Goal: Communication & Community: Answer question/provide support

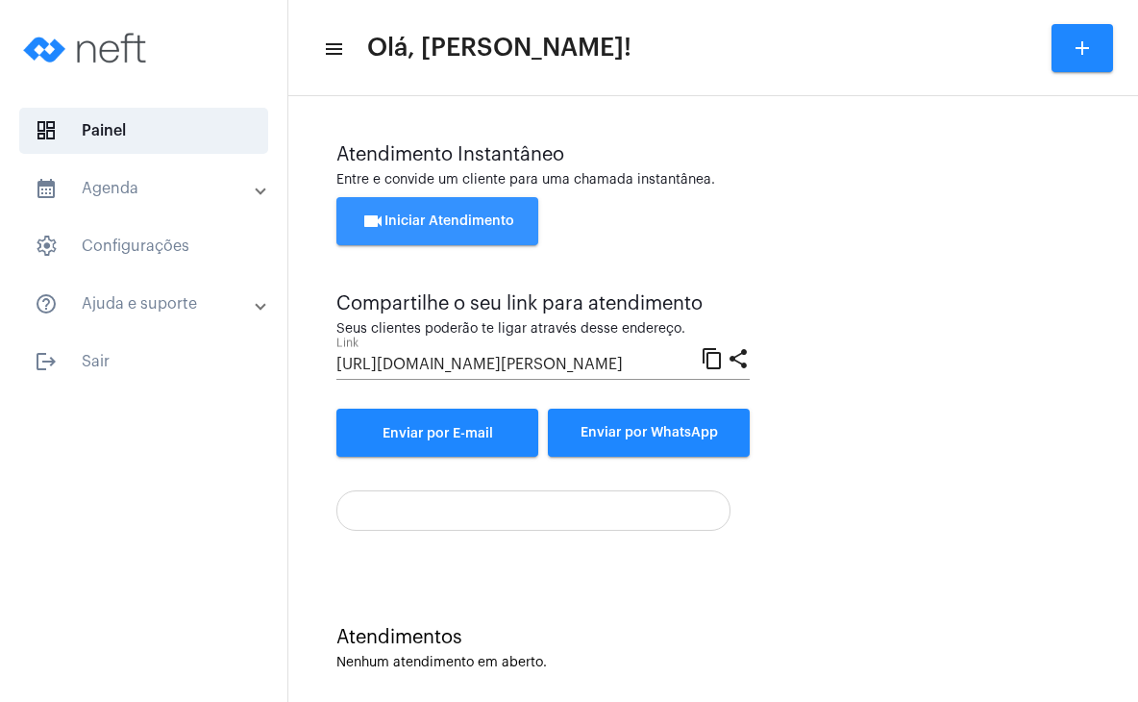
click at [488, 217] on span "videocam Iniciar Atendimento" at bounding box center [437, 220] width 153 height 13
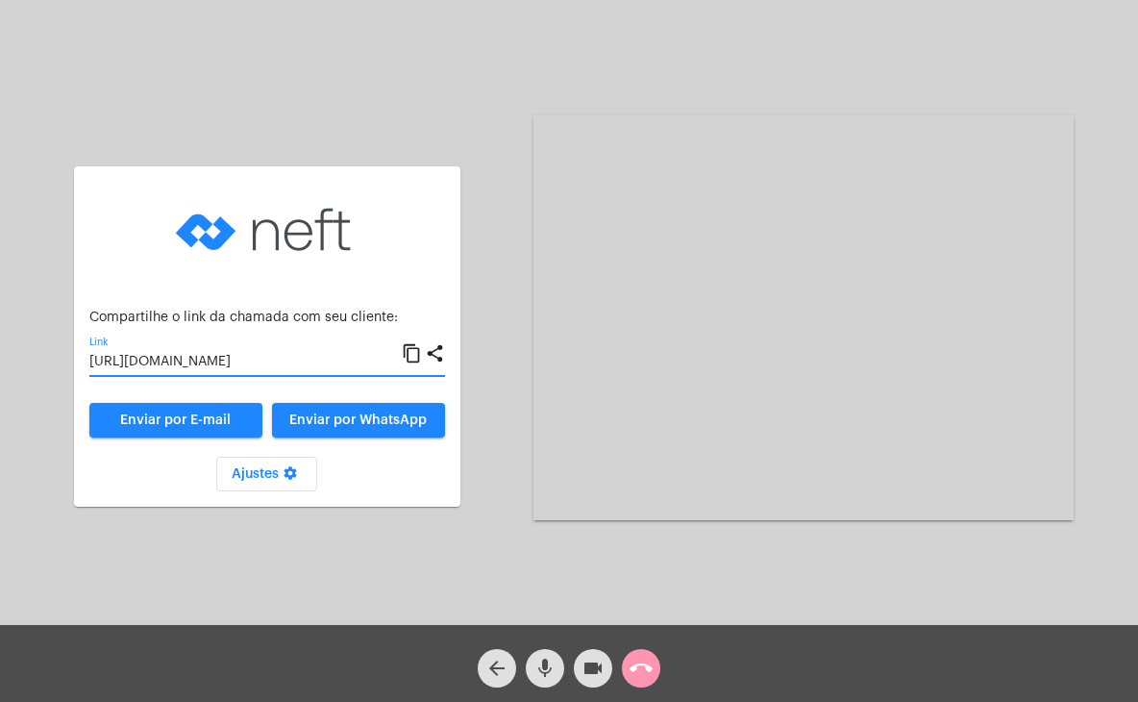
click at [303, 358] on input "[URL][DOMAIN_NAME]" at bounding box center [245, 362] width 312 height 15
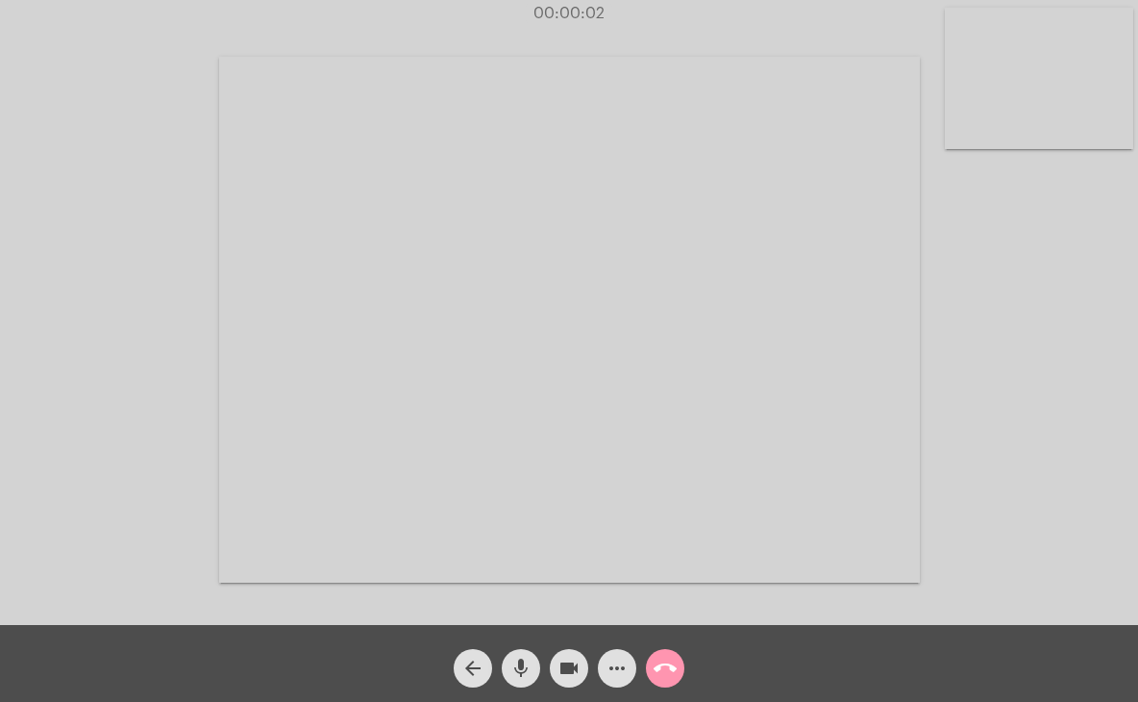
click at [1001, 100] on video at bounding box center [1039, 78] width 188 height 141
click at [756, 224] on video at bounding box center [705, 318] width 701 height 526
click at [728, 83] on div "Acessando Câmera e Microfone..." at bounding box center [849, 318] width 540 height 620
click at [668, 660] on mat-icon "call_end" at bounding box center [665, 668] width 23 height 23
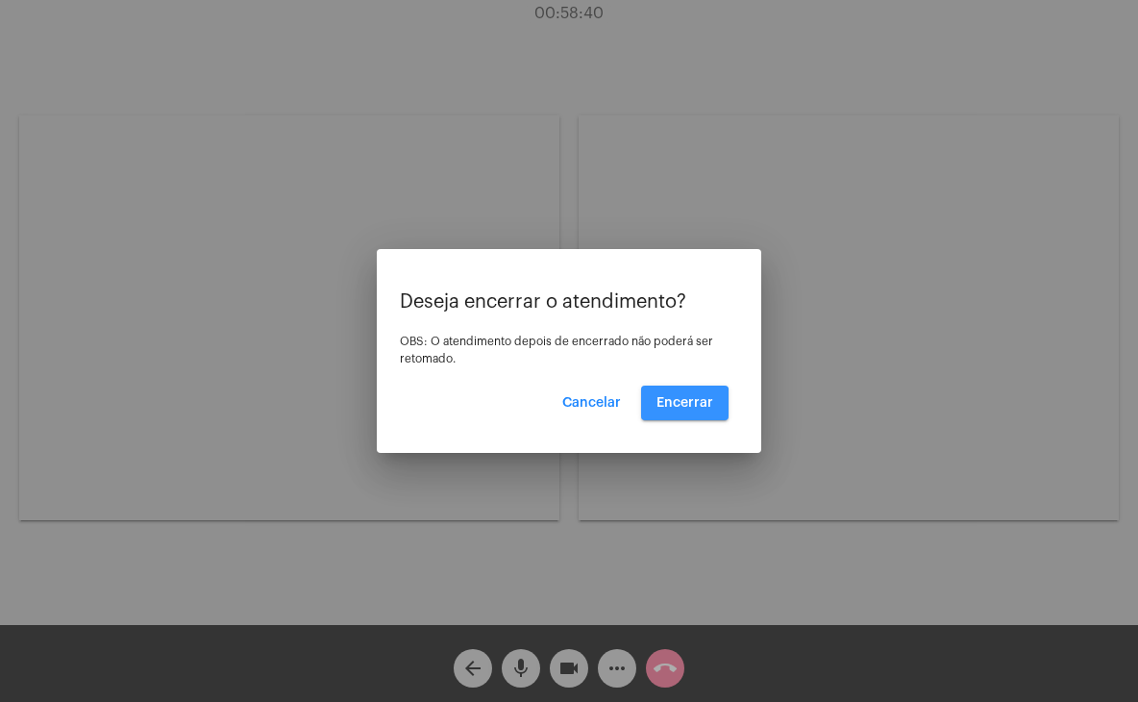
click at [670, 412] on button "Encerrar" at bounding box center [684, 403] width 87 height 35
